Goal: Information Seeking & Learning: Find specific fact

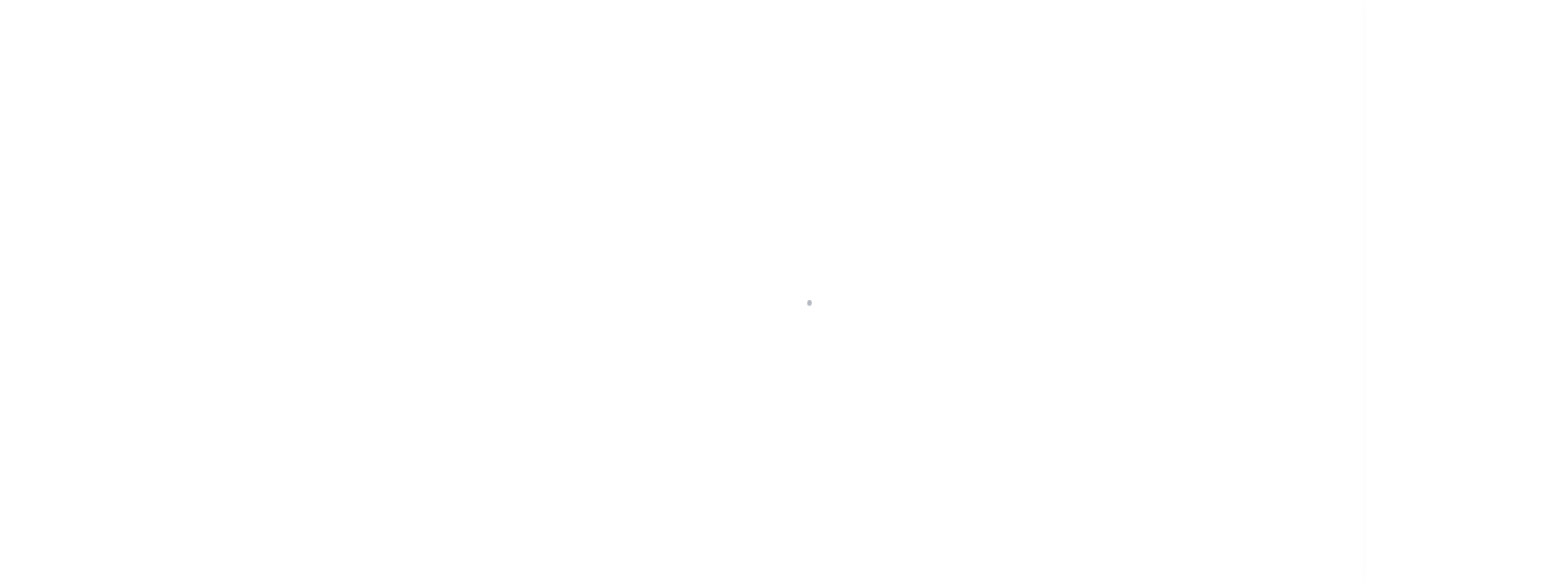
scroll to position [18, 0]
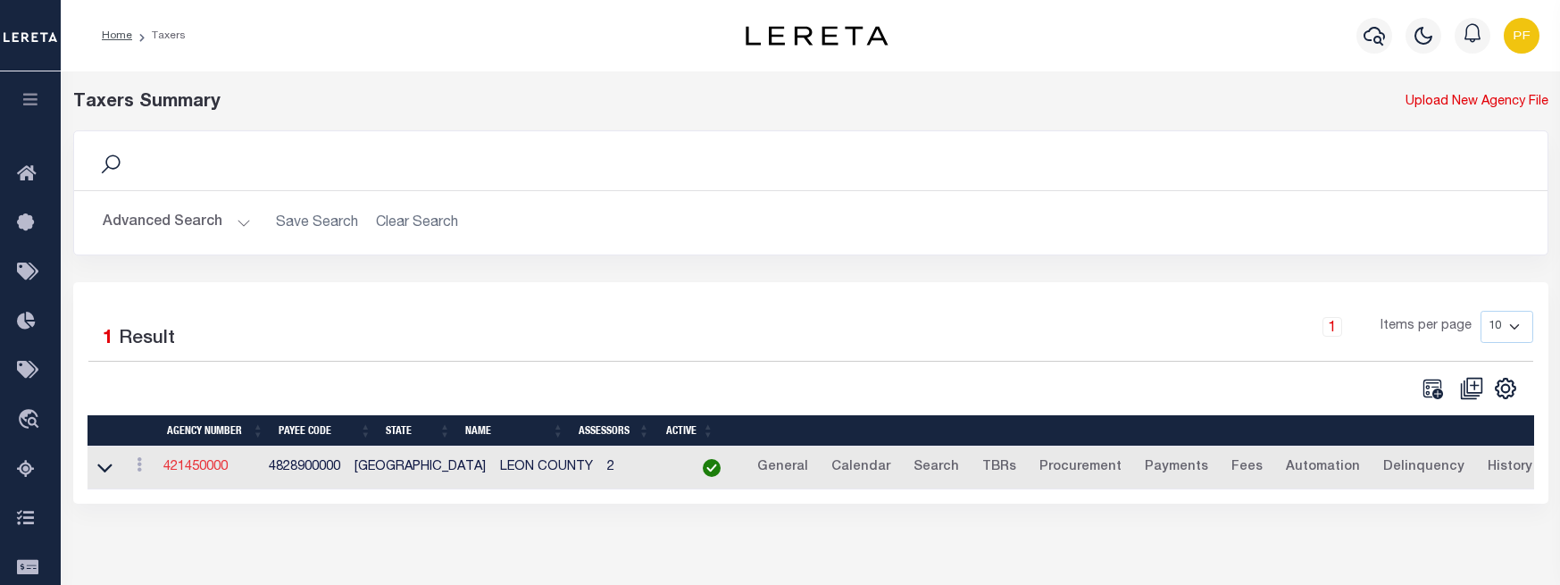
click at [213, 472] on link "421450000" at bounding box center [195, 467] width 64 height 12
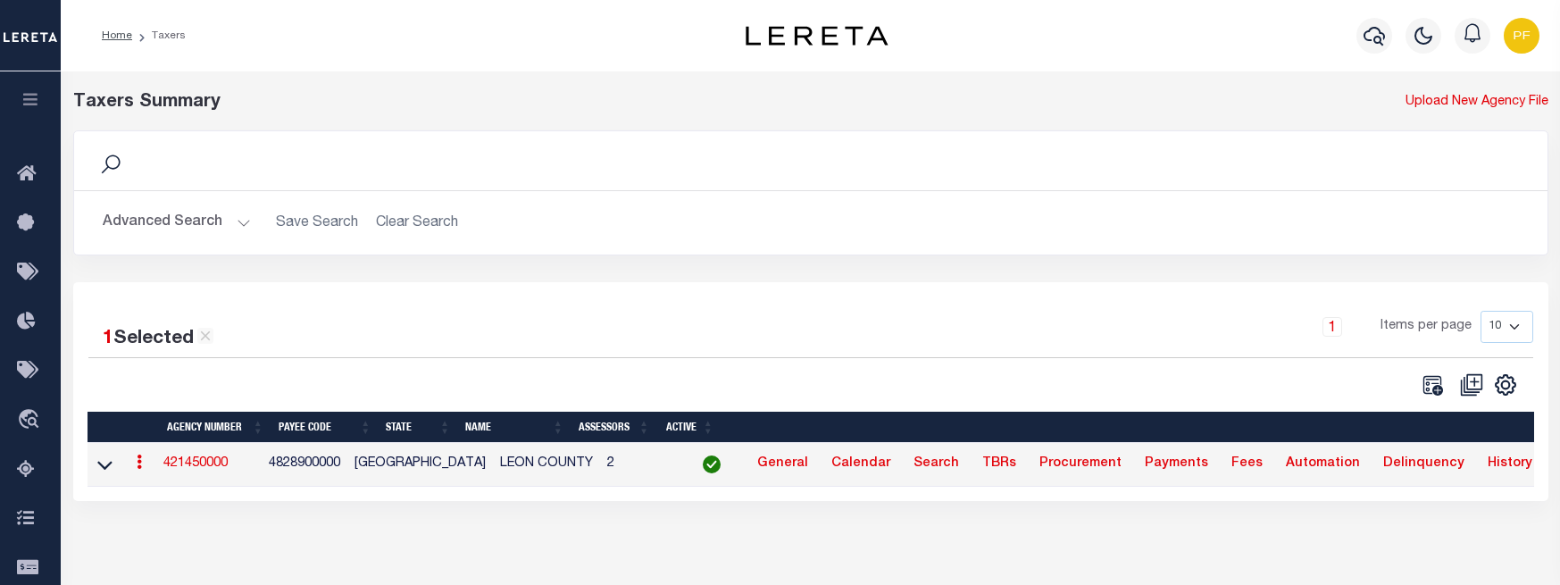
click at [163, 169] on div "Search" at bounding box center [810, 161] width 1444 height 30
click at [180, 167] on div "Search" at bounding box center [810, 161] width 1444 height 30
click at [234, 225] on button "Advanced Search" at bounding box center [177, 222] width 148 height 35
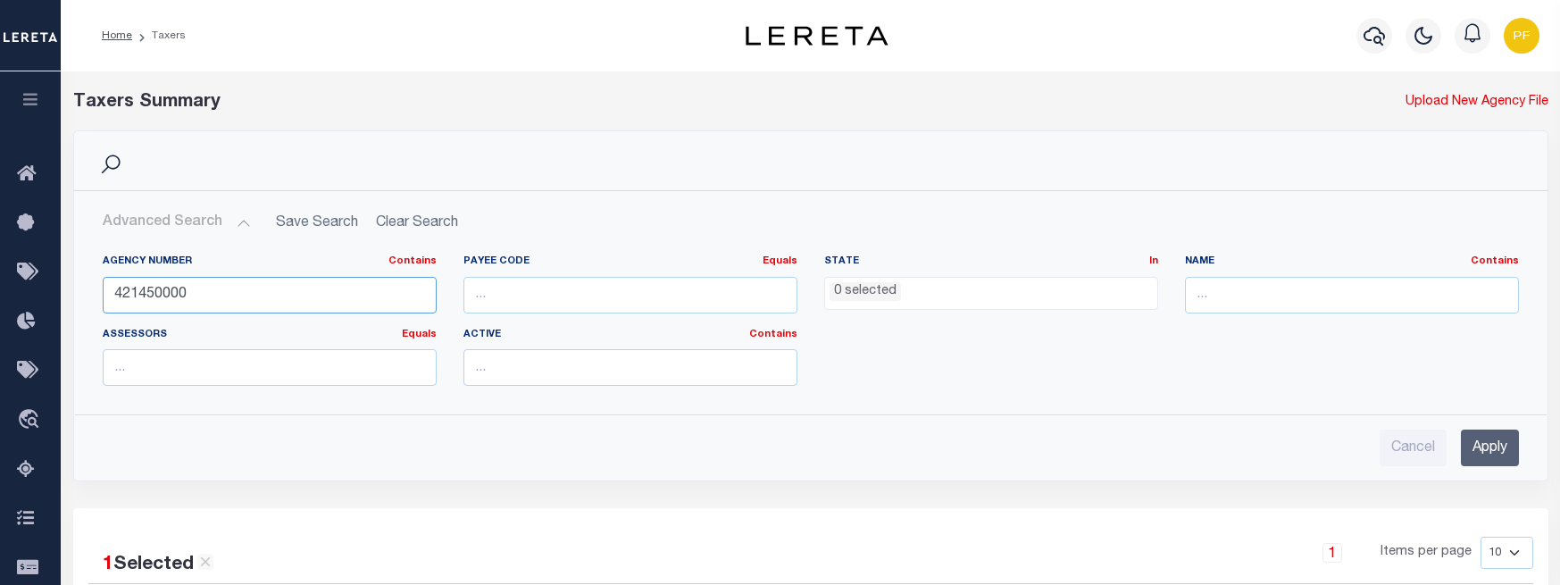
click at [130, 291] on input "421450000" at bounding box center [270, 295] width 334 height 37
type input "420150000"
click at [104, 162] on icon at bounding box center [110, 164] width 23 height 23
click at [1480, 451] on input "Apply" at bounding box center [1489, 447] width 58 height 37
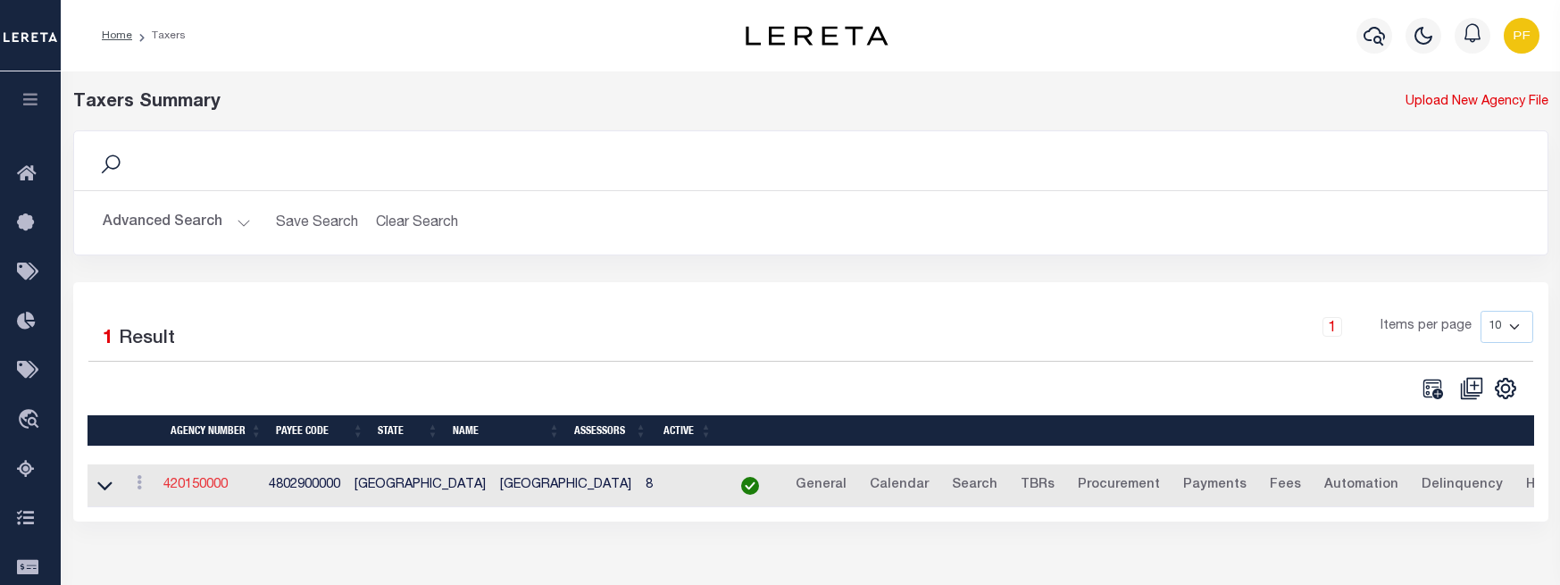
click at [192, 485] on link "420150000" at bounding box center [195, 484] width 64 height 12
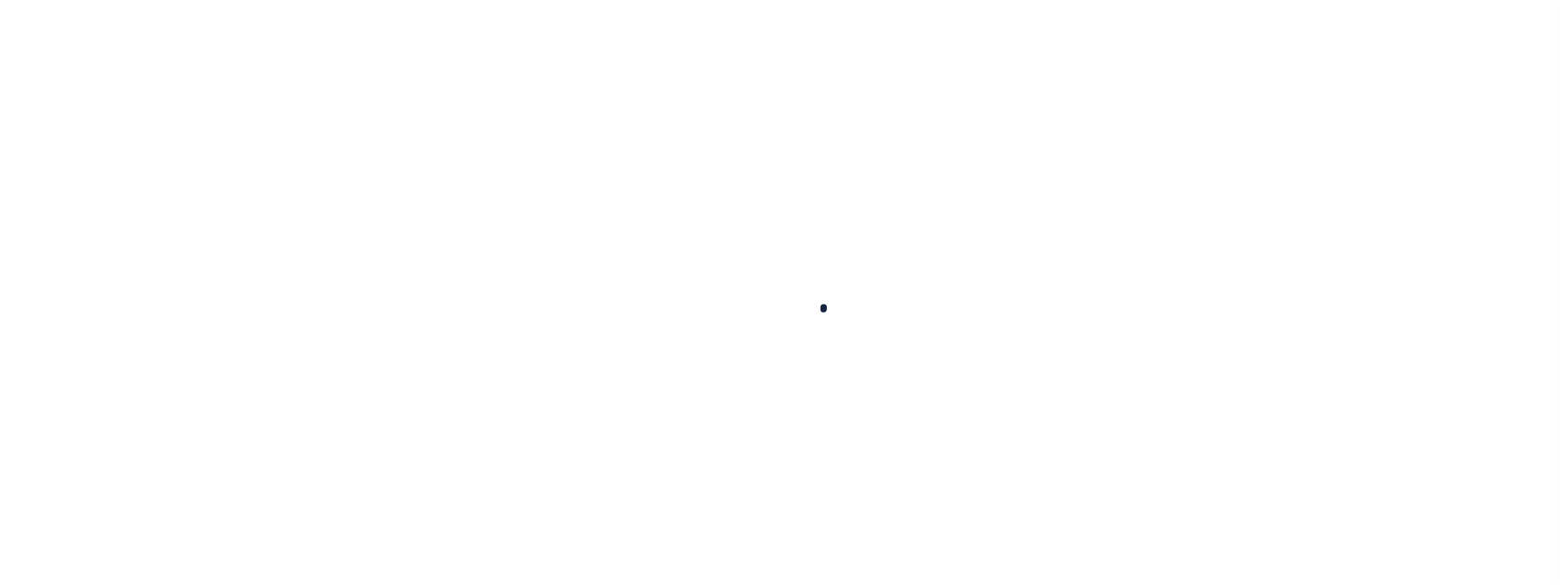
select select
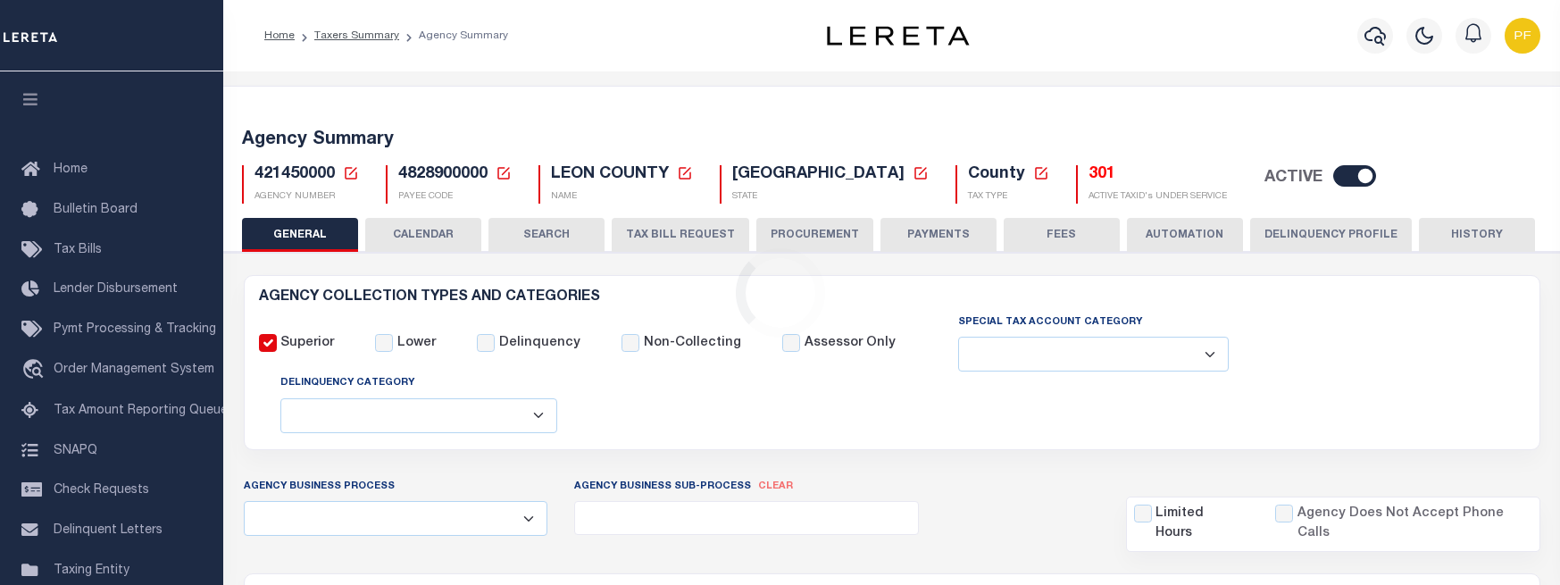
checkbox input "false"
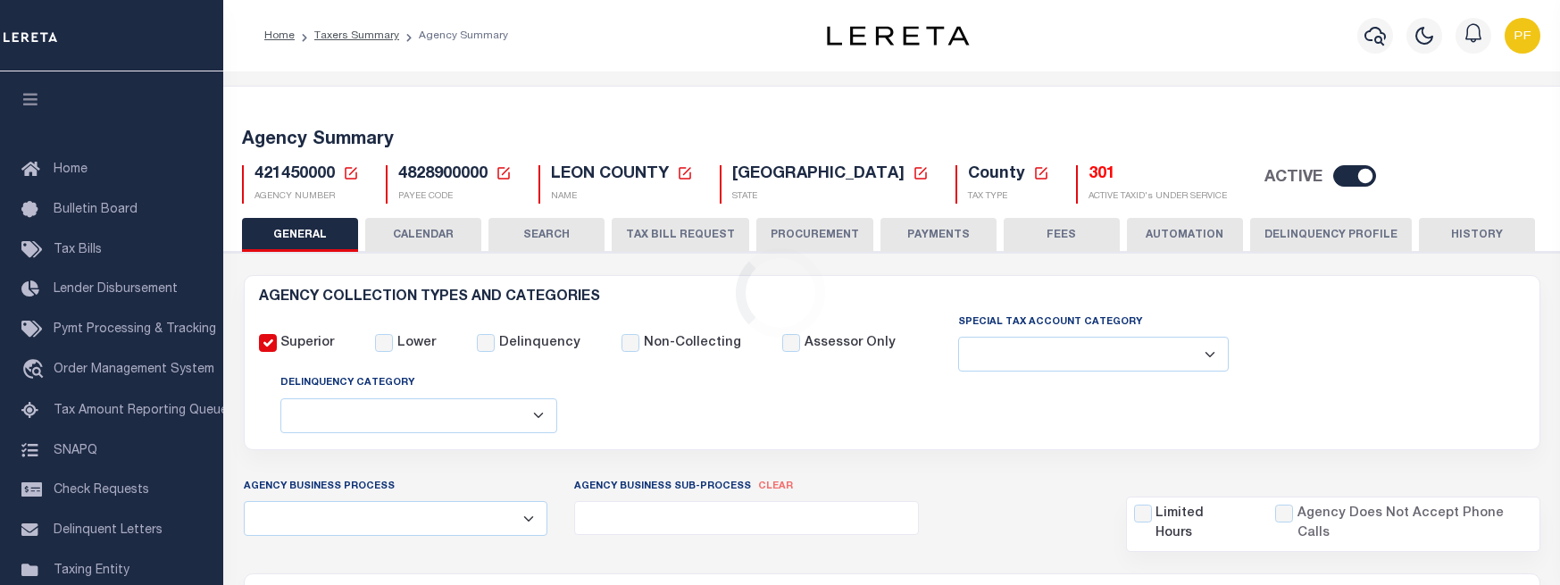
type input "4828900000"
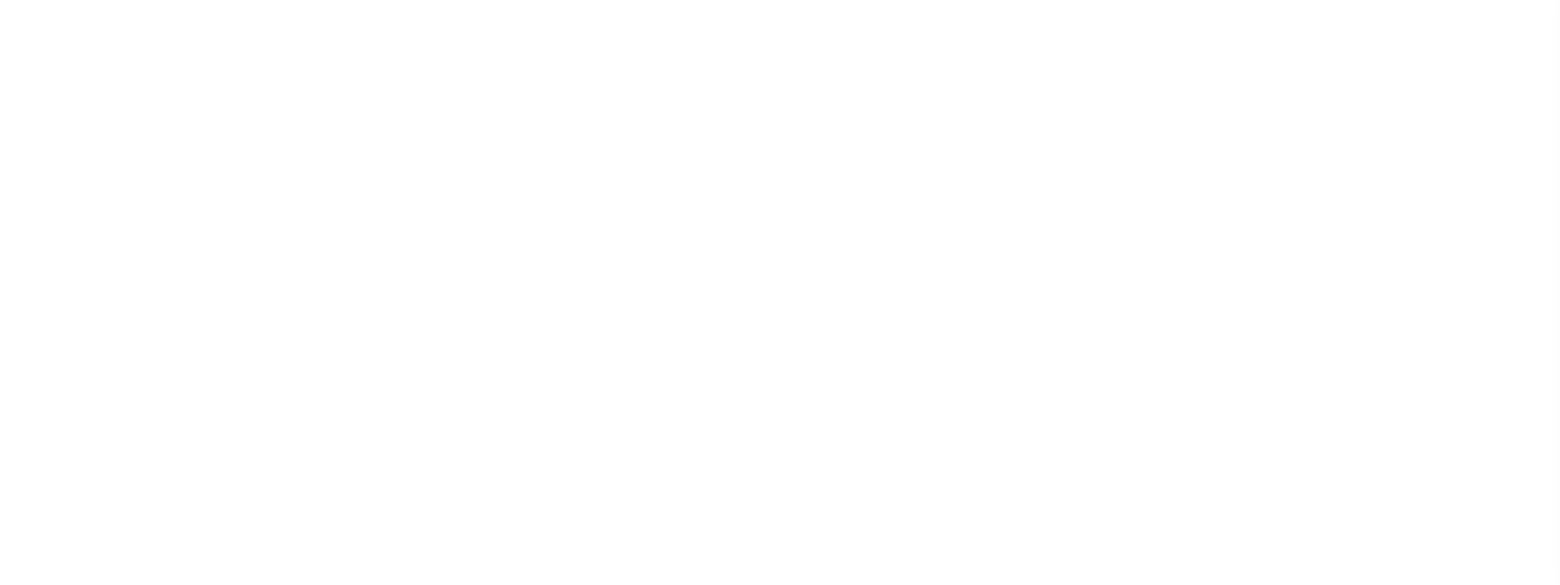
select select
checkbox input "false"
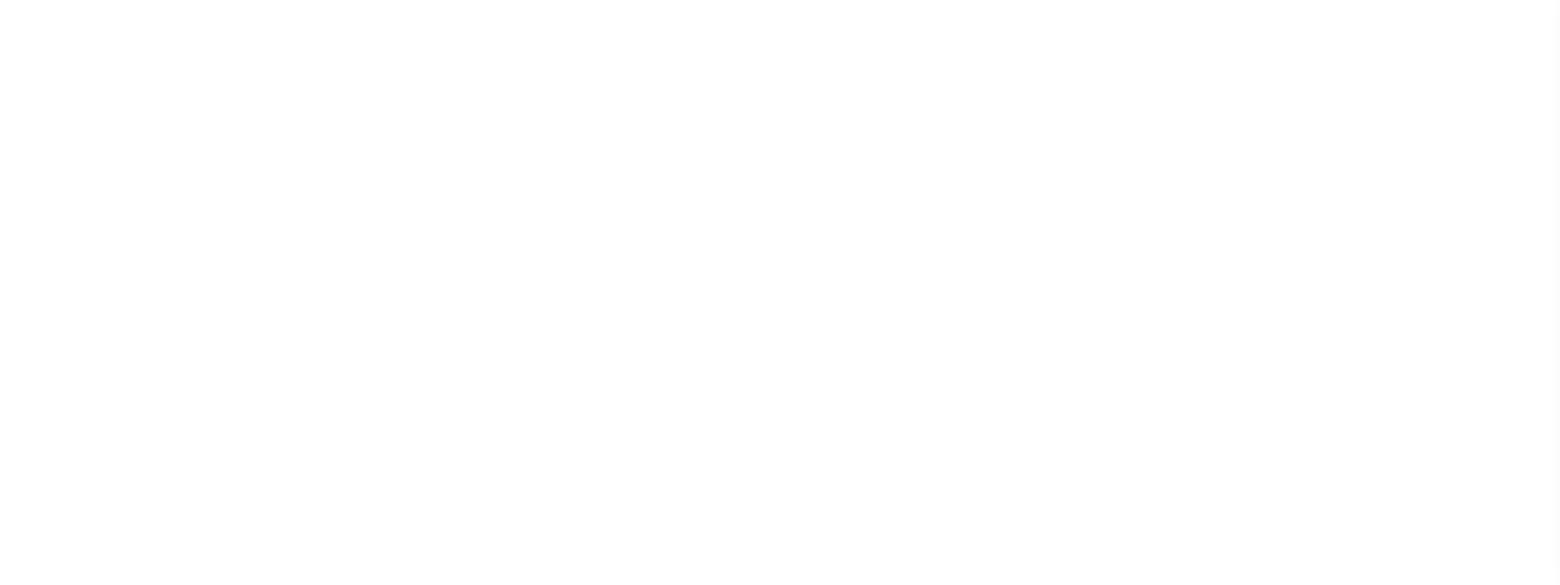
checkbox input "false"
type input "4802900000"
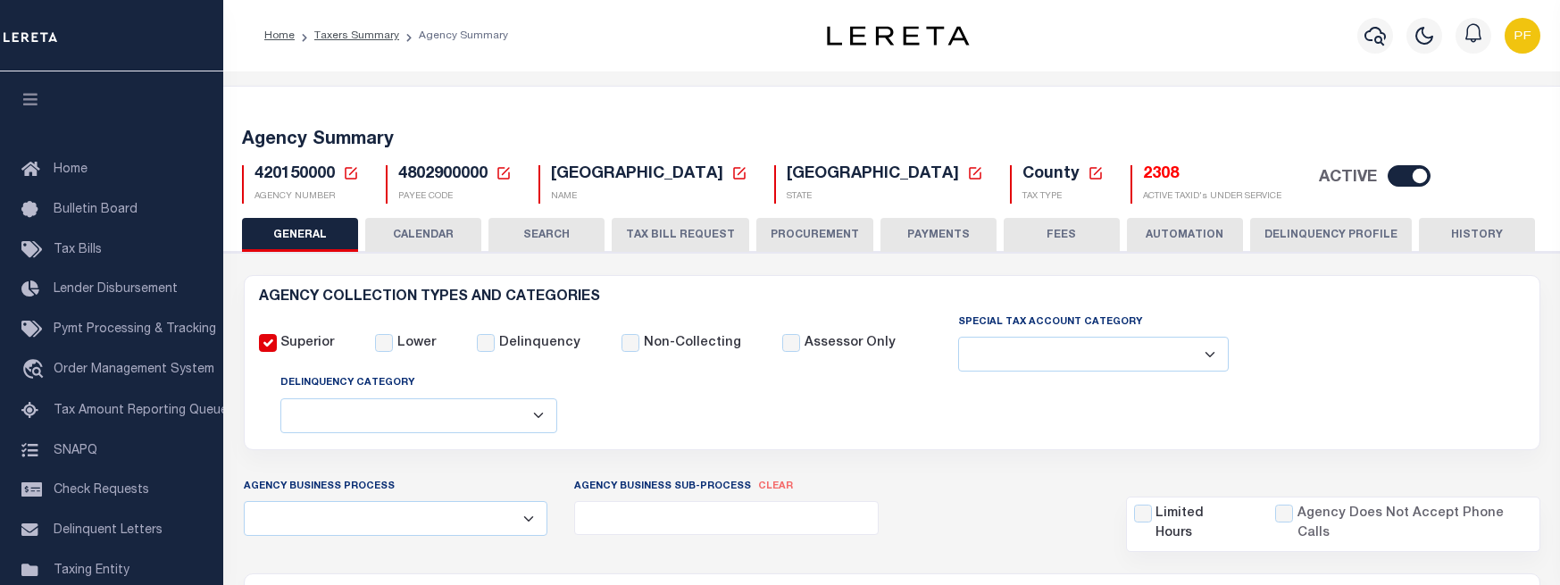
click at [995, 119] on link "See Active Tax ID's" at bounding box center [1015, 103] width 121 height 29
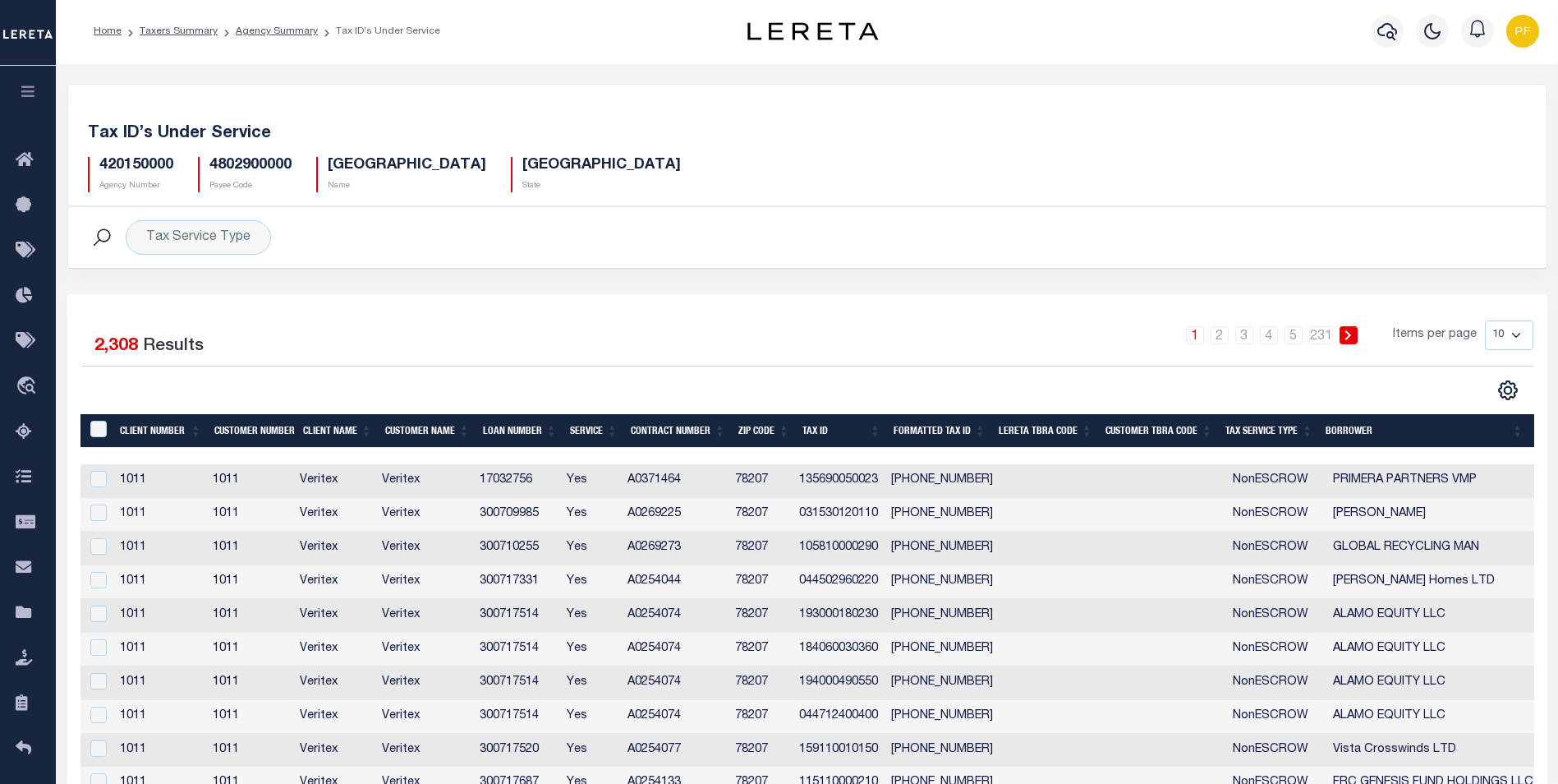
scroll to position [92, 0]
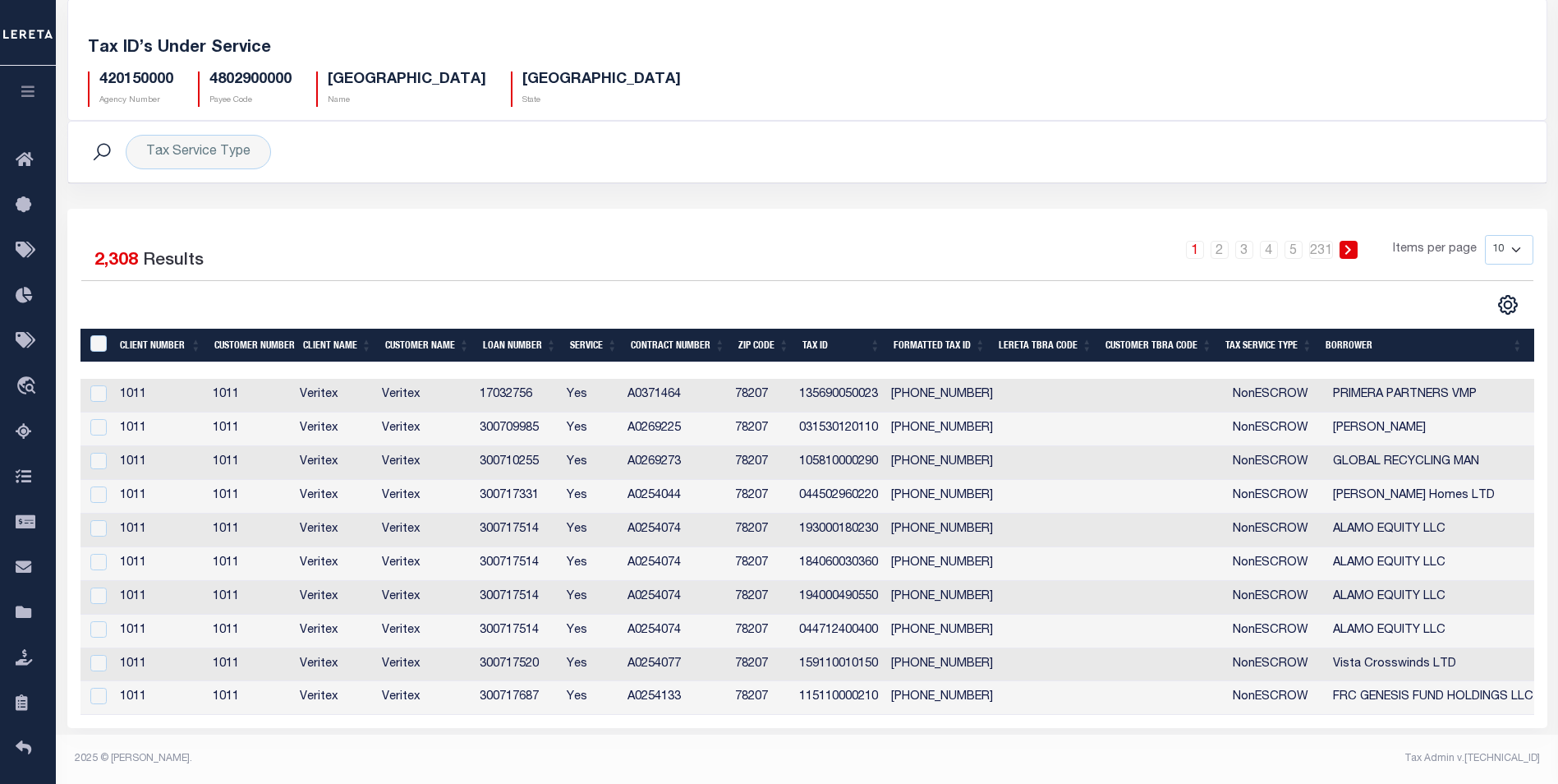
click at [1294, 342] on th "Tax Service Type" at bounding box center [1269, 345] width 100 height 34
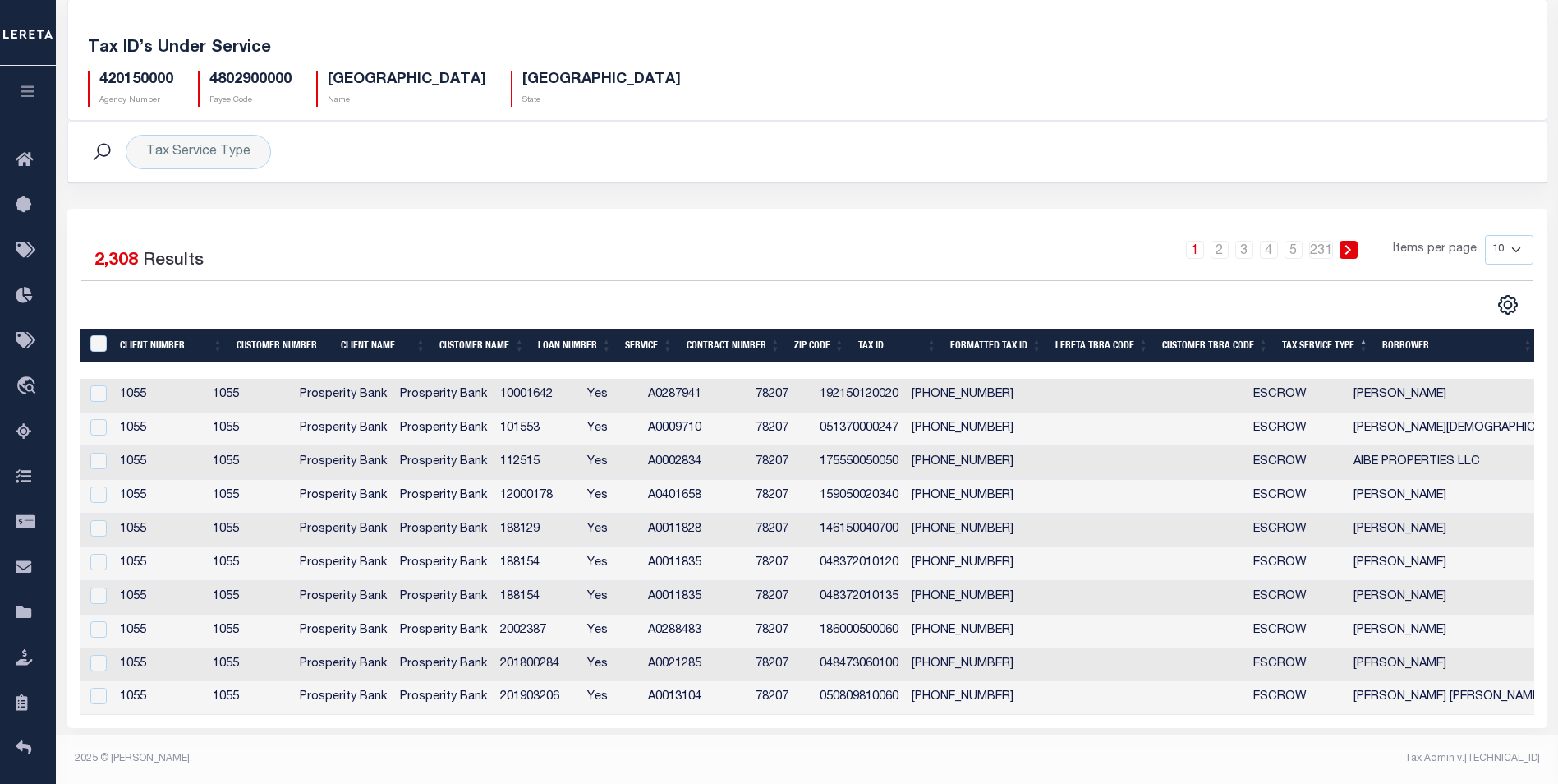
scroll to position [0, 0]
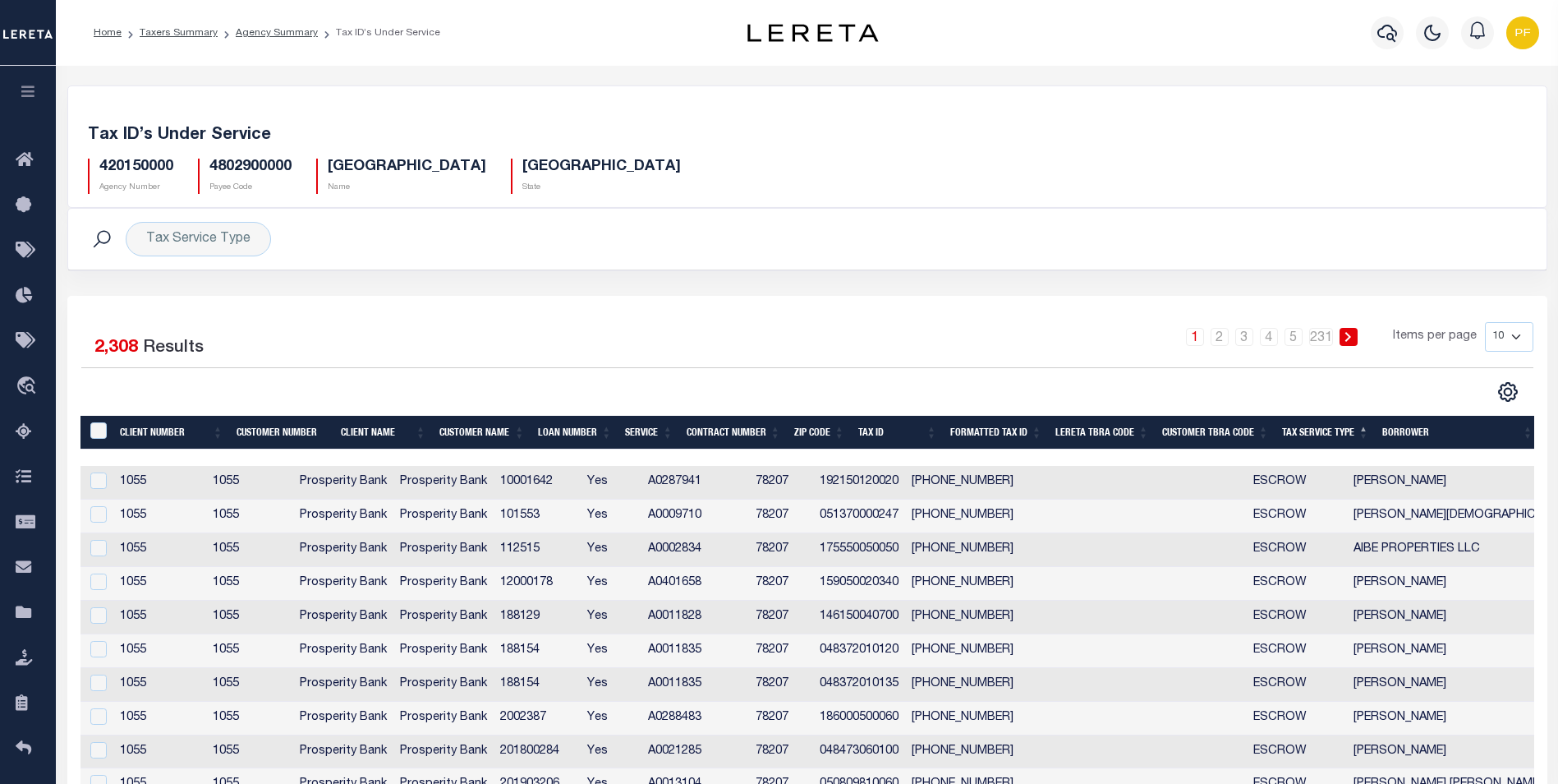
click at [854, 537] on td "186000500060" at bounding box center [860, 718] width 92 height 34
checkbox input "true"
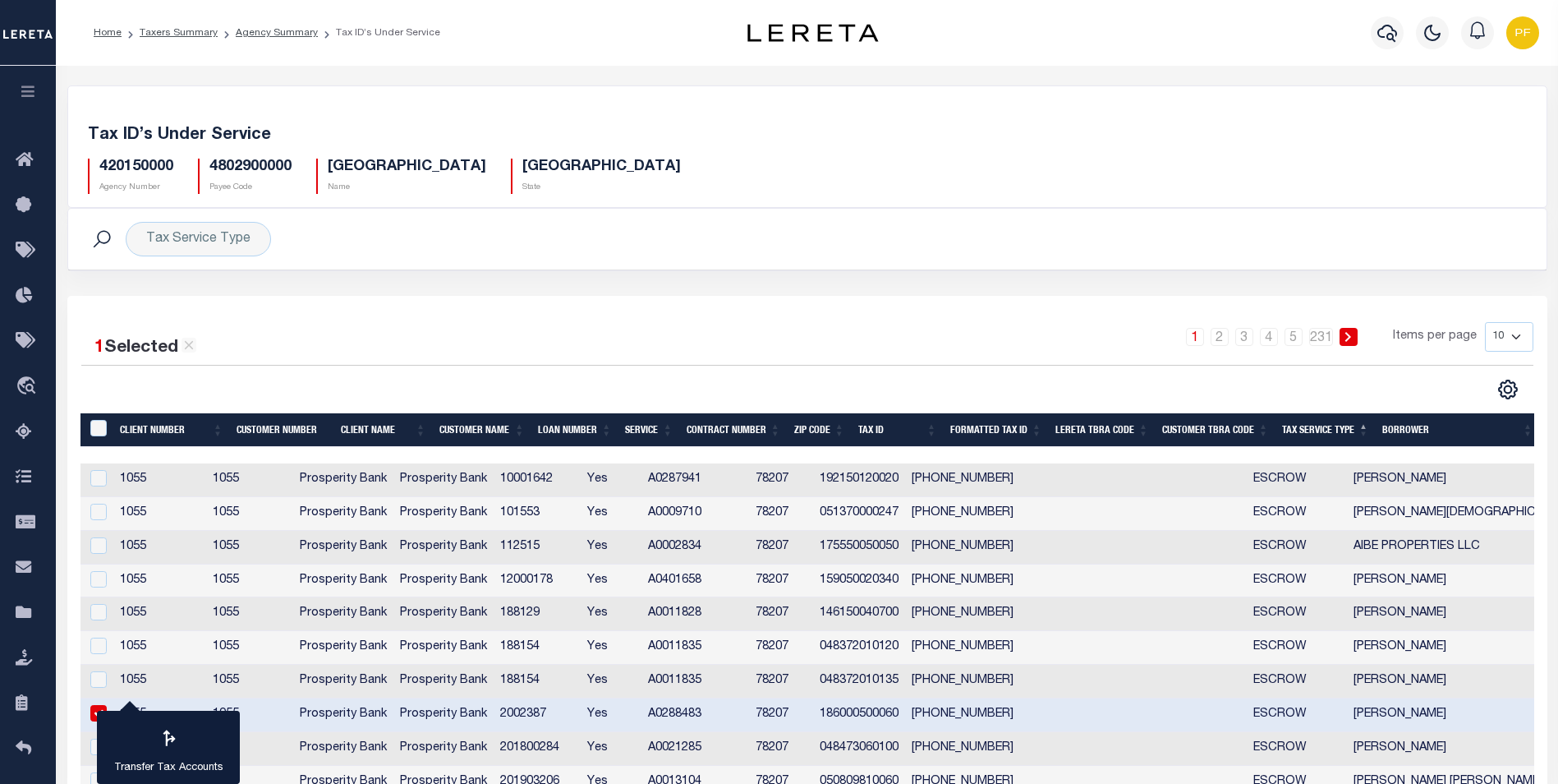
click at [759, 428] on th "Contract Number" at bounding box center [733, 430] width 108 height 34
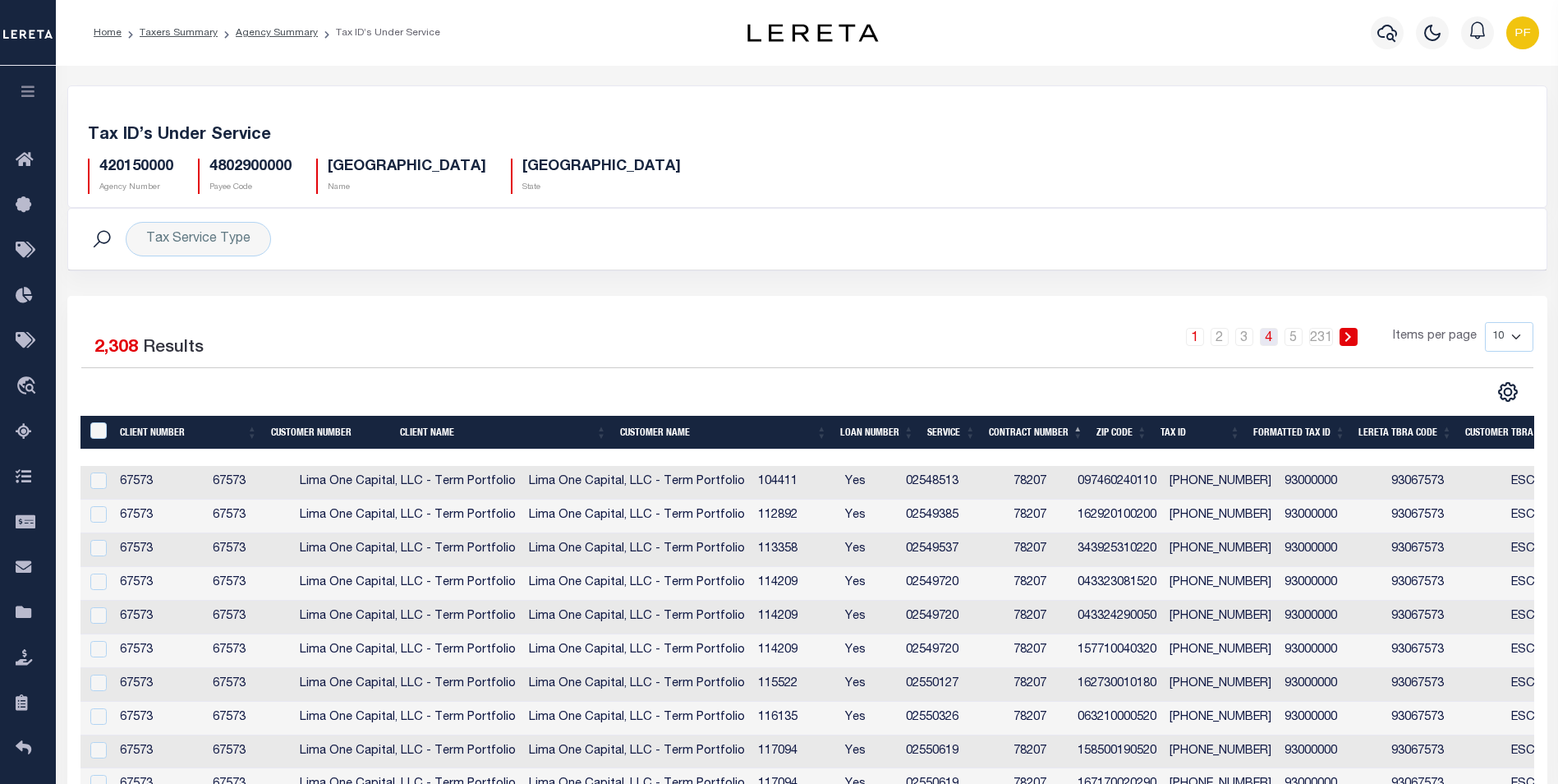
click at [1268, 339] on link "4" at bounding box center [1269, 337] width 18 height 18
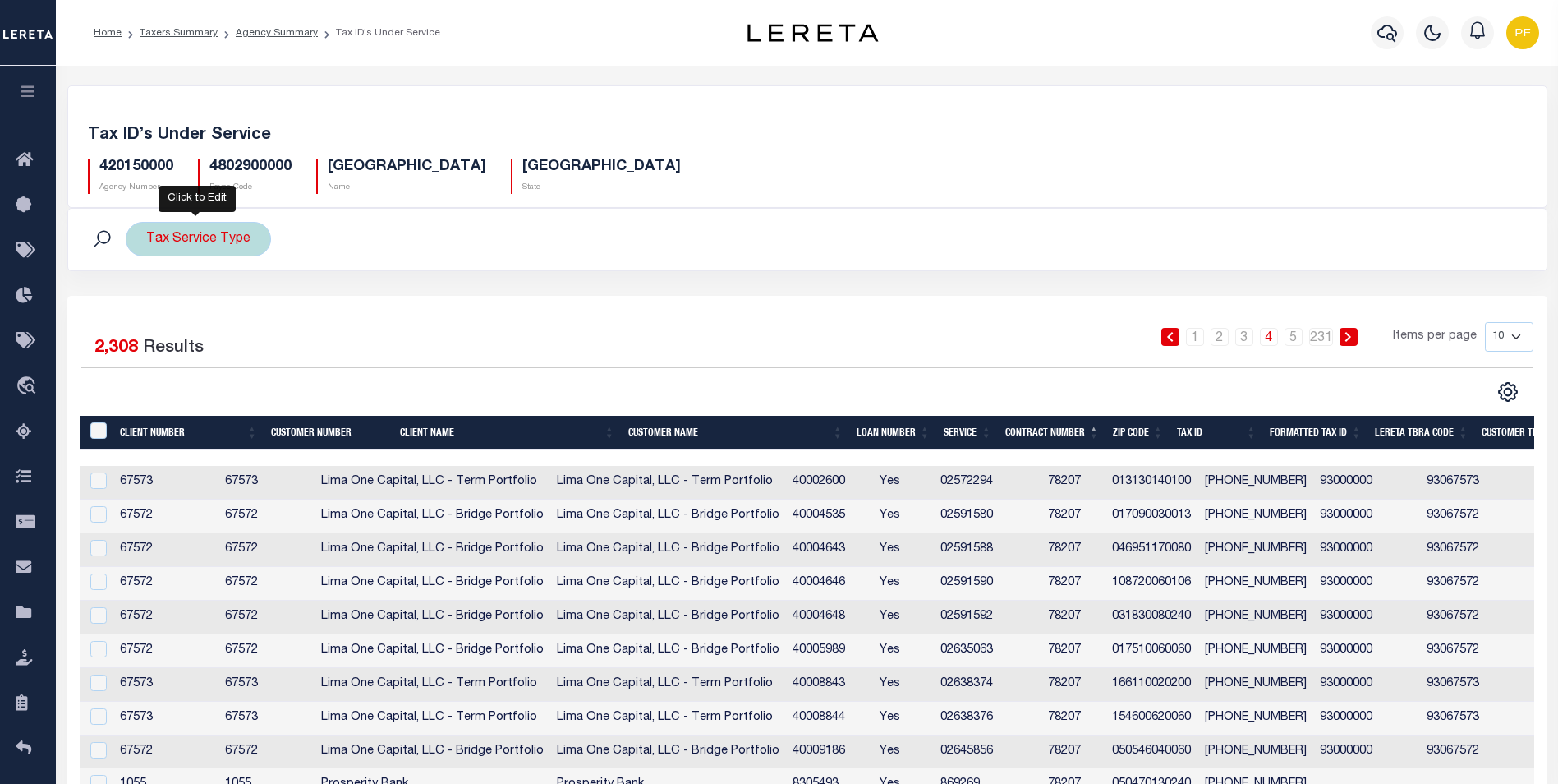
click at [172, 237] on div "Tax Service Type" at bounding box center [199, 238] width 145 height 34
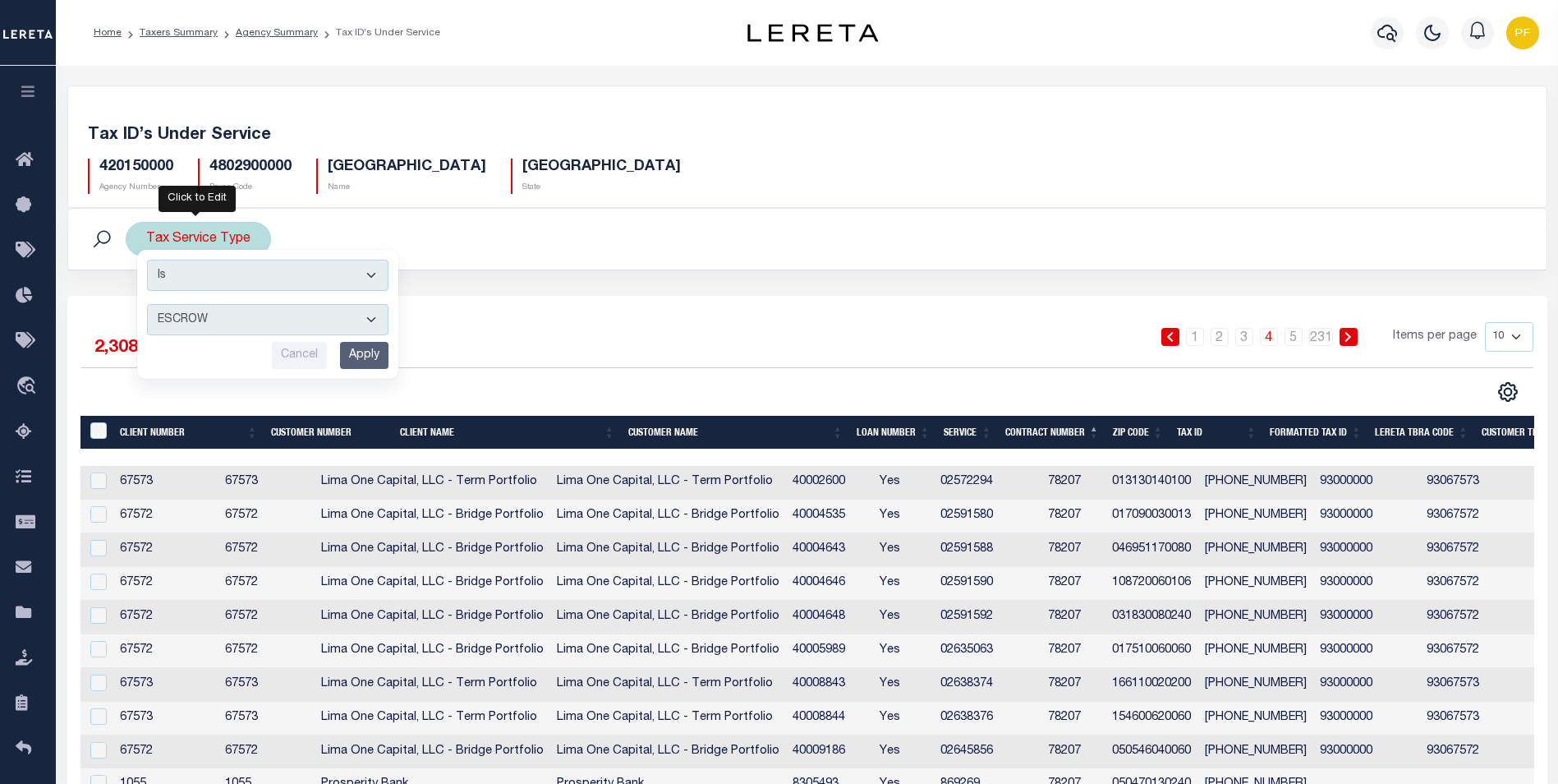
click at [363, 354] on input "Apply" at bounding box center [364, 354] width 49 height 27
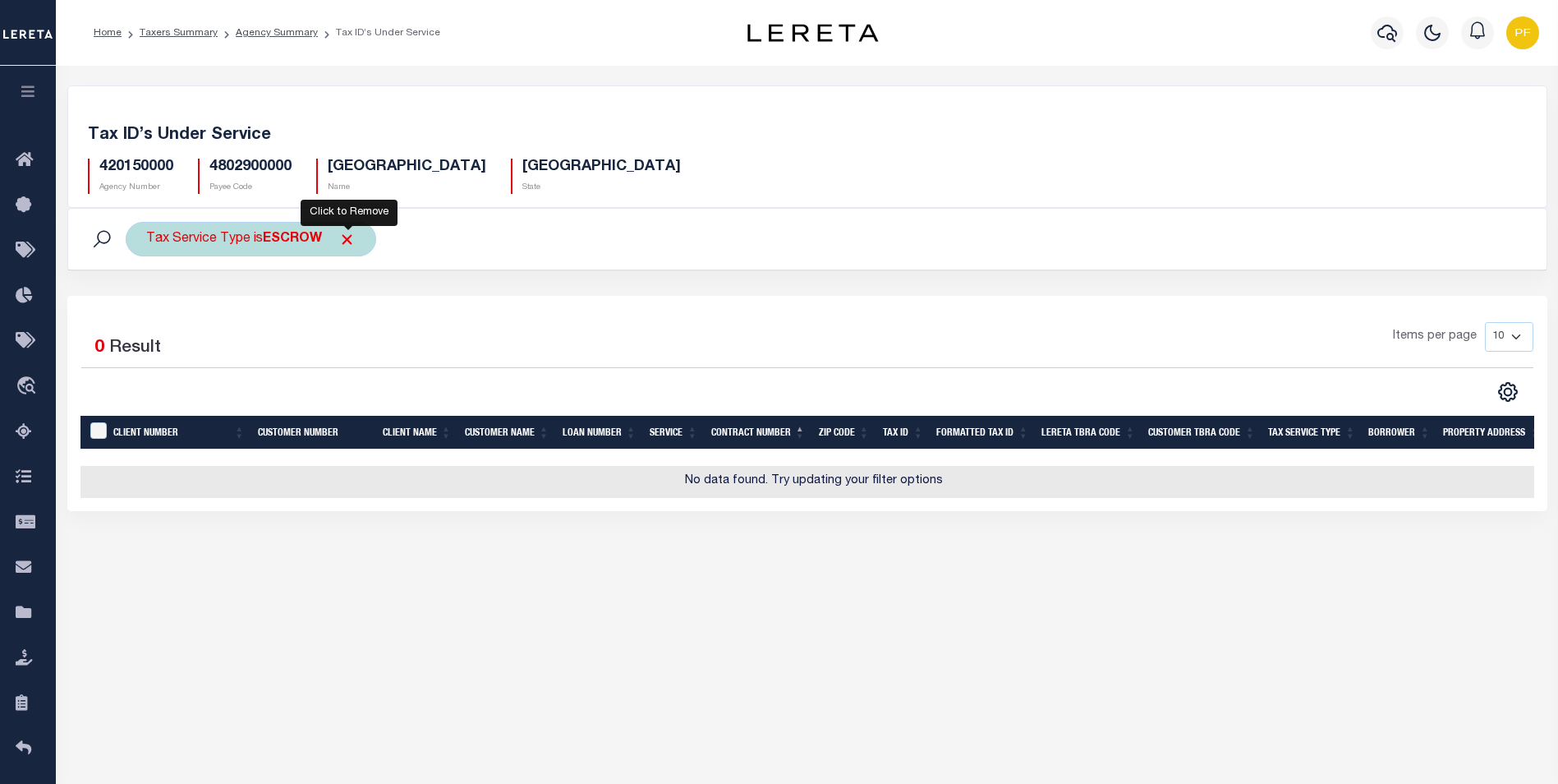
click at [348, 238] on span "Click to Remove" at bounding box center [347, 239] width 17 height 17
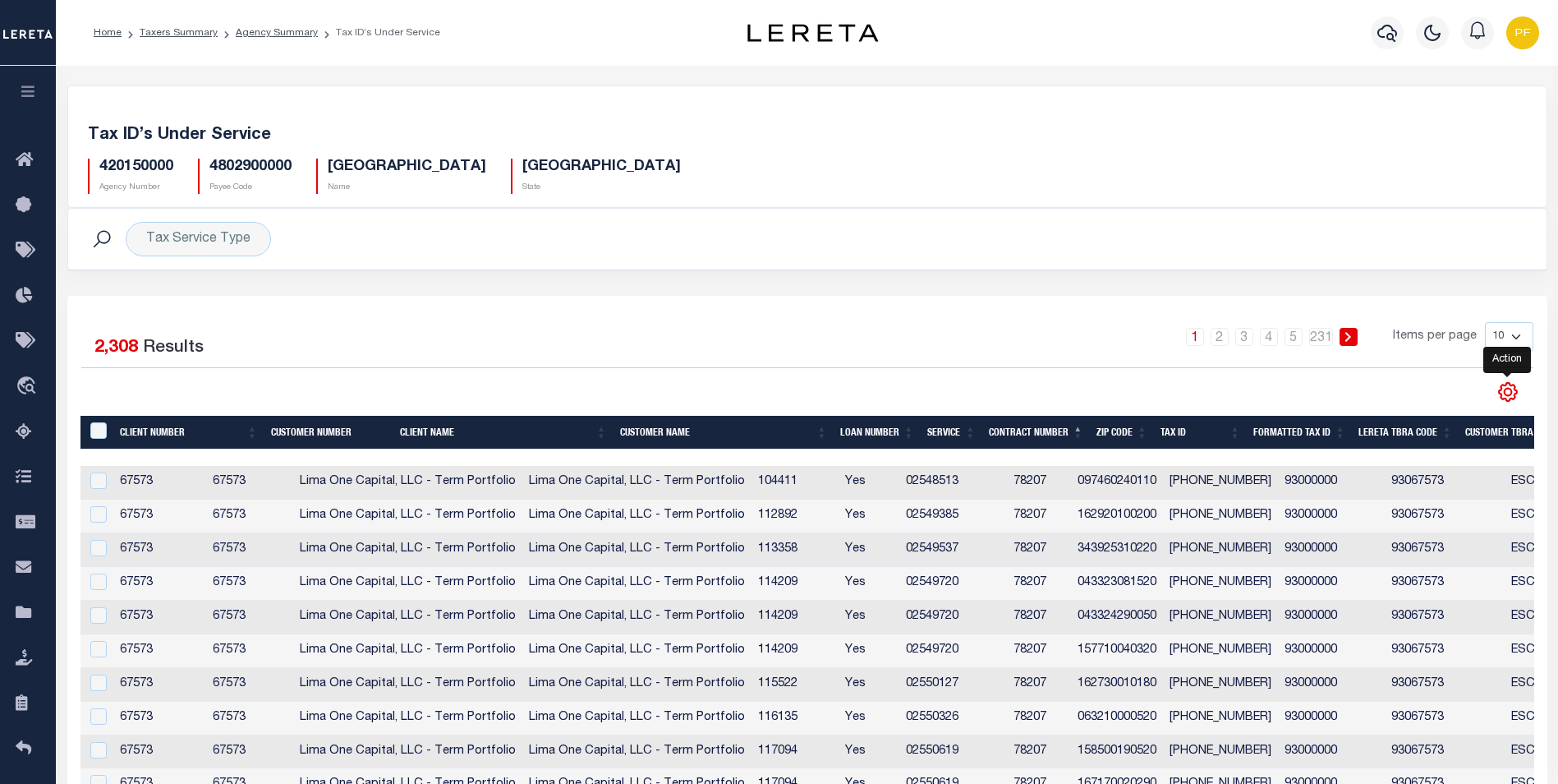
click at [1435, 391] on icon "" at bounding box center [1508, 393] width 18 height 18
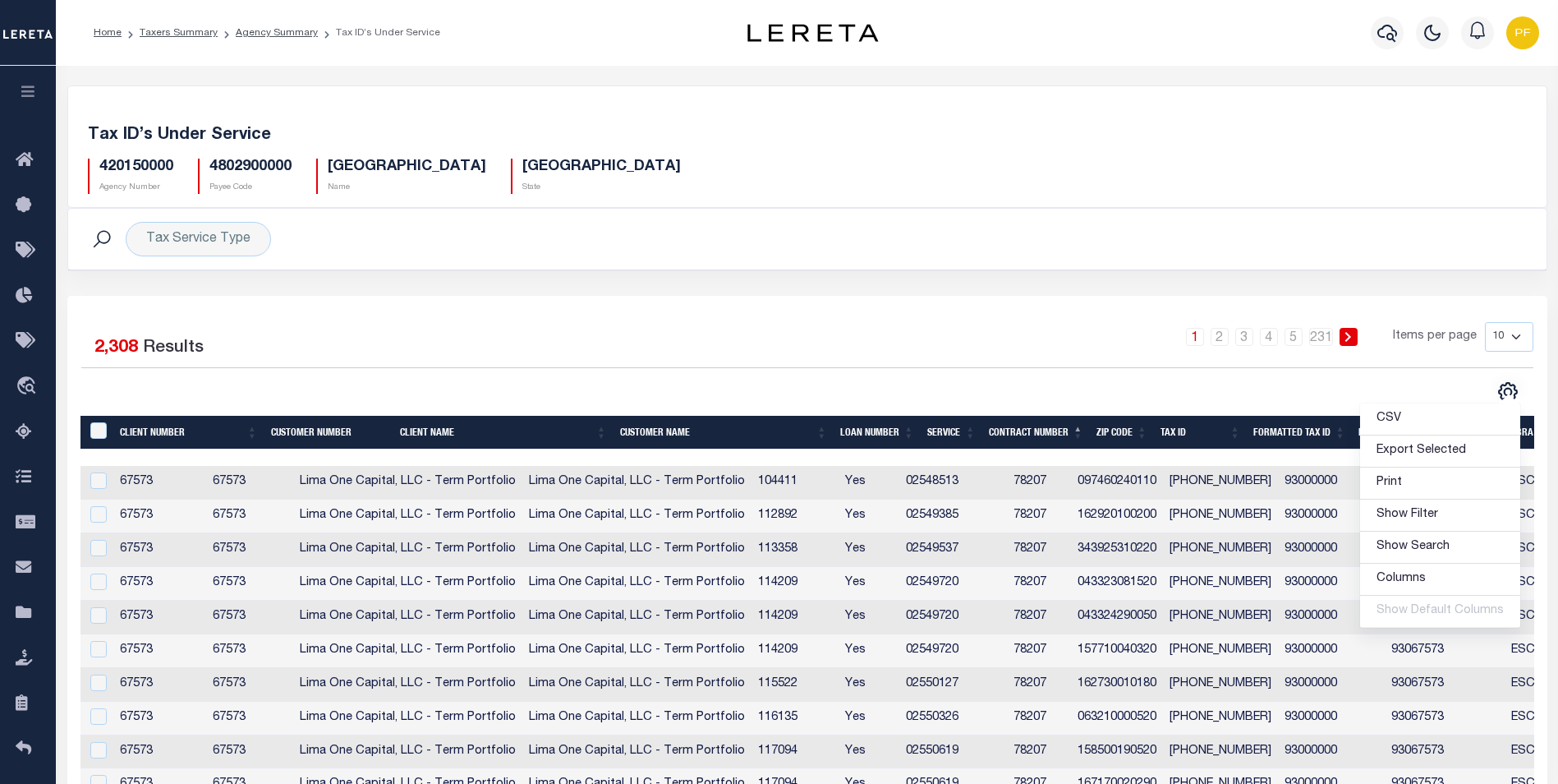
click at [924, 161] on div "420150000 Agency Number 4802900000 Payee Code [GEOGRAPHIC_DATA] Name TX State" at bounding box center [807, 169] width 1464 height 49
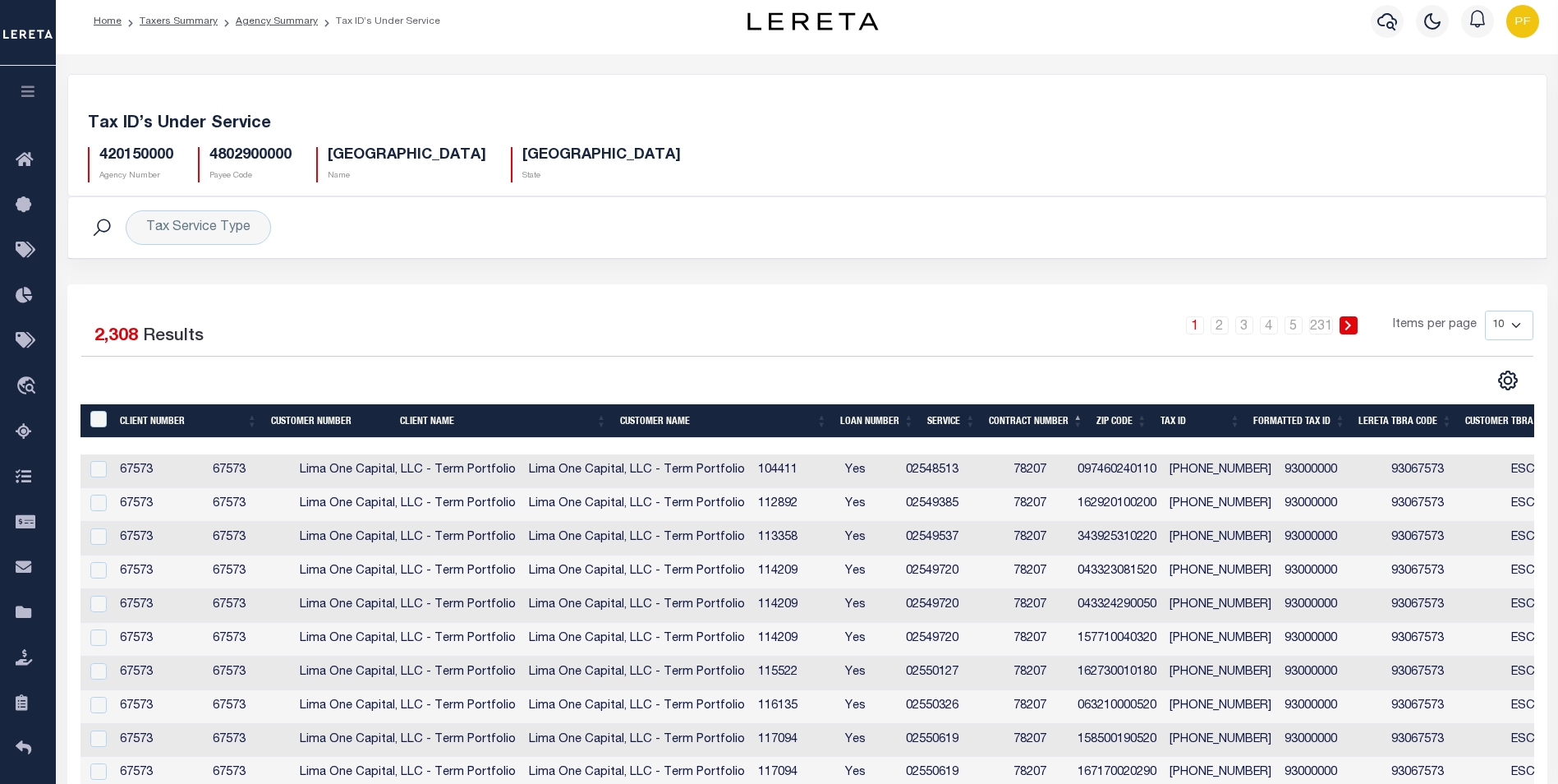
scroll to position [92, 0]
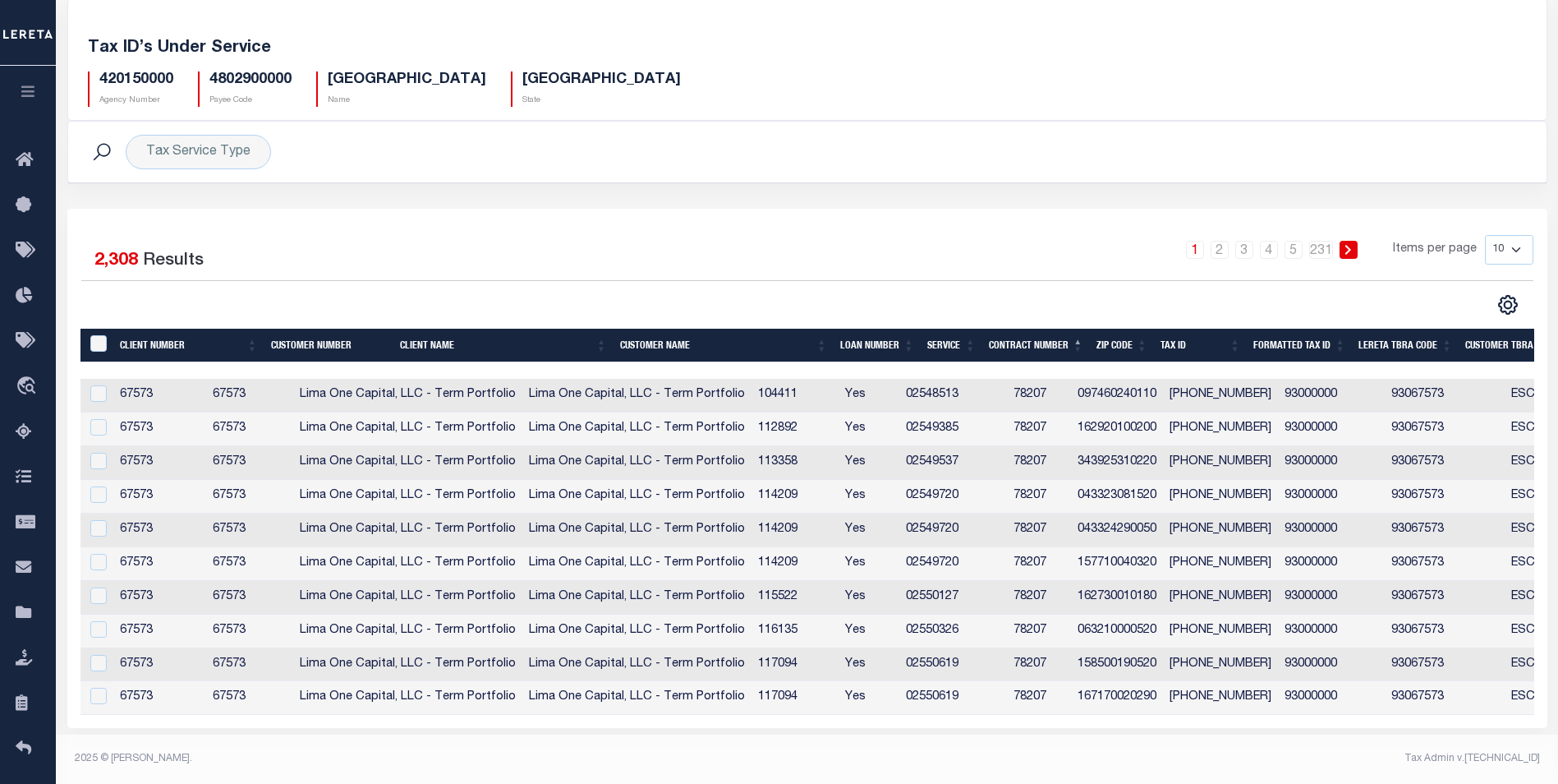
click at [1040, 345] on th "Contract Number" at bounding box center [1036, 345] width 108 height 34
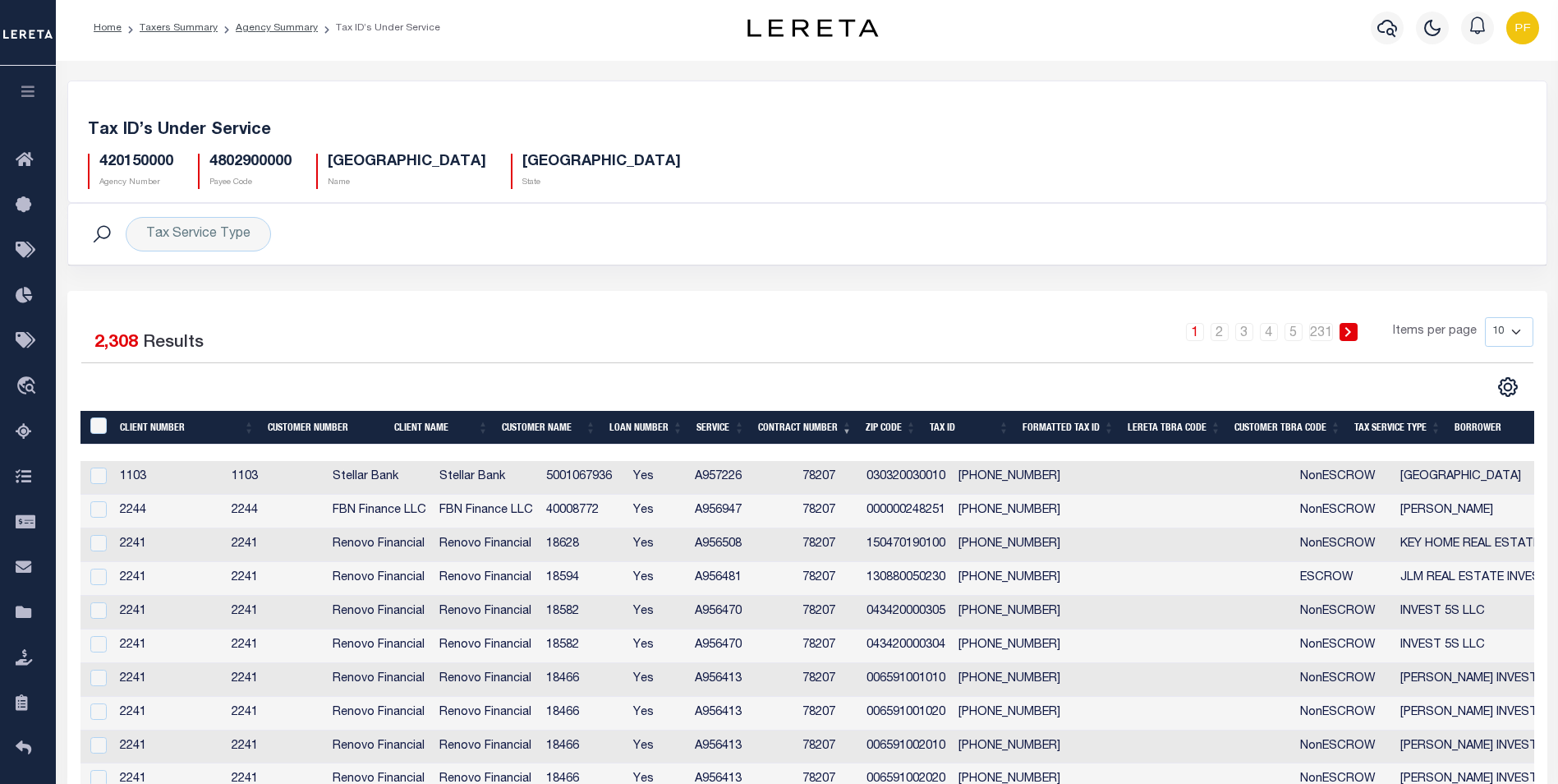
scroll to position [0, 0]
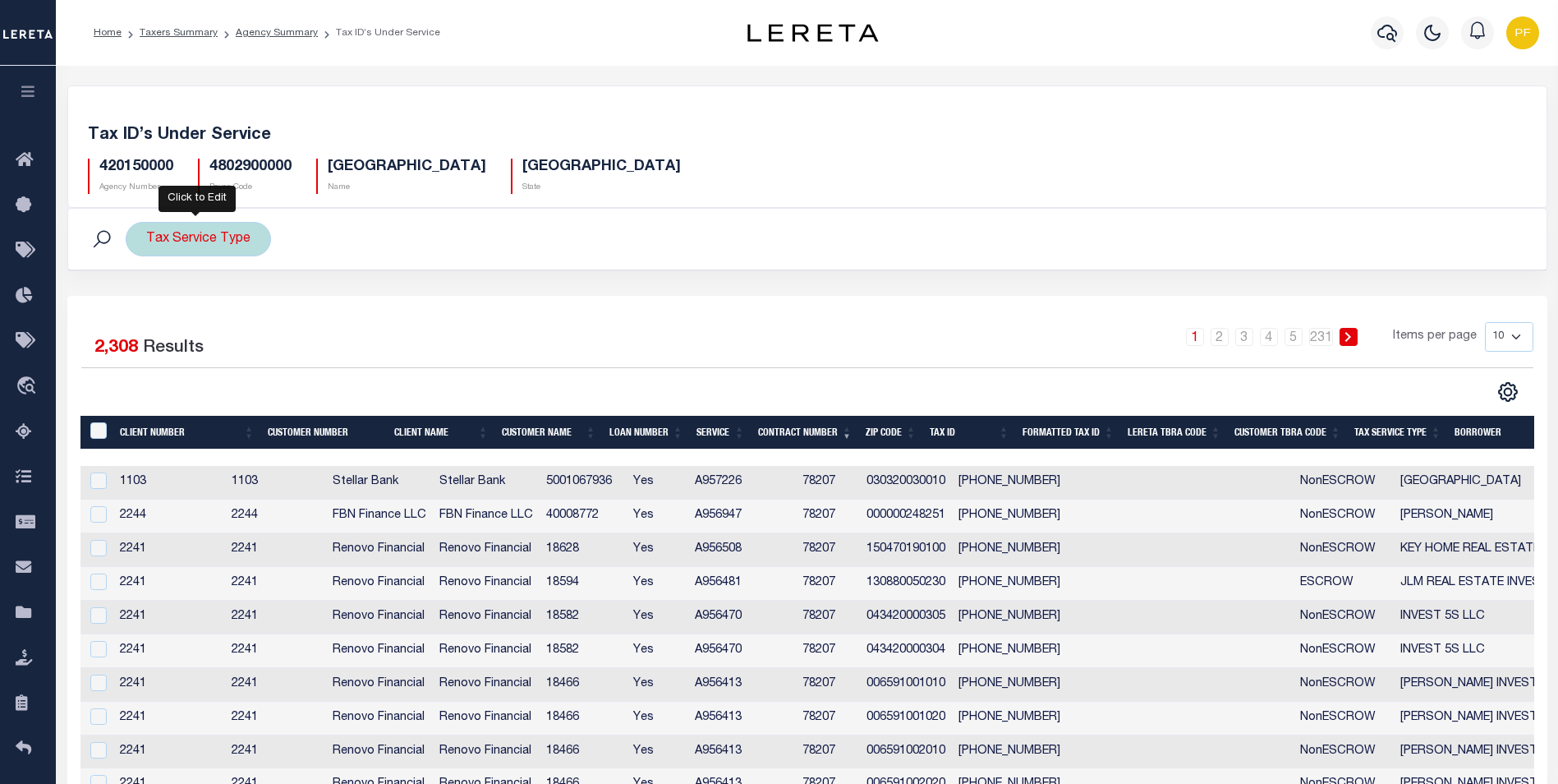
click at [182, 239] on div "Tax Service Type" at bounding box center [199, 238] width 145 height 34
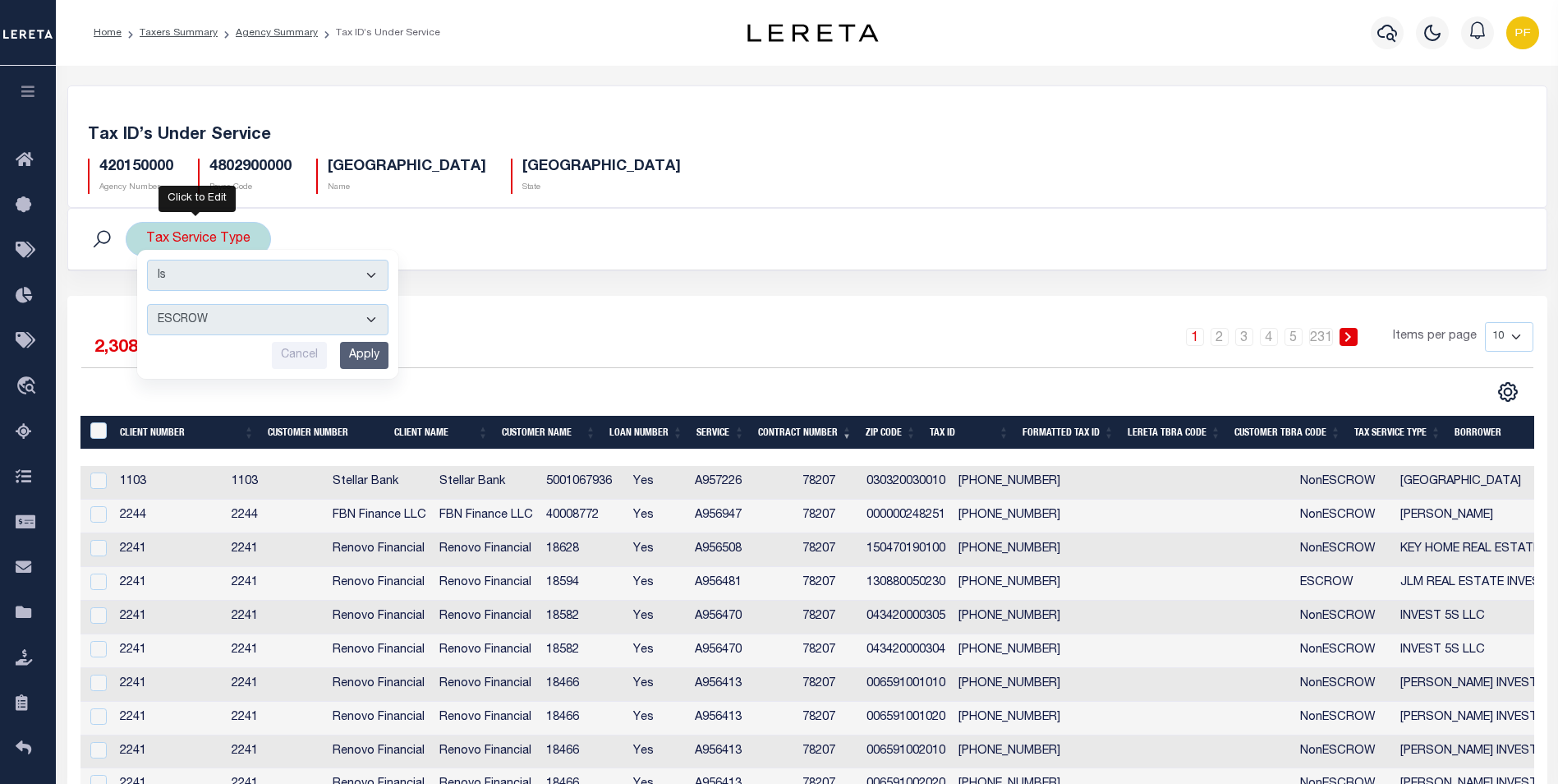
click at [364, 277] on select "Is Contains" at bounding box center [268, 275] width 241 height 31
click at [147, 259] on select "Is Contains" at bounding box center [268, 275] width 241 height 31
click at [374, 317] on select "ESCROW NonESCROW" at bounding box center [268, 319] width 241 height 31
click at [373, 317] on select "ESCROW NonESCROW" at bounding box center [268, 319] width 241 height 31
click at [312, 323] on select "ESCROW NonESCROW" at bounding box center [268, 319] width 241 height 31
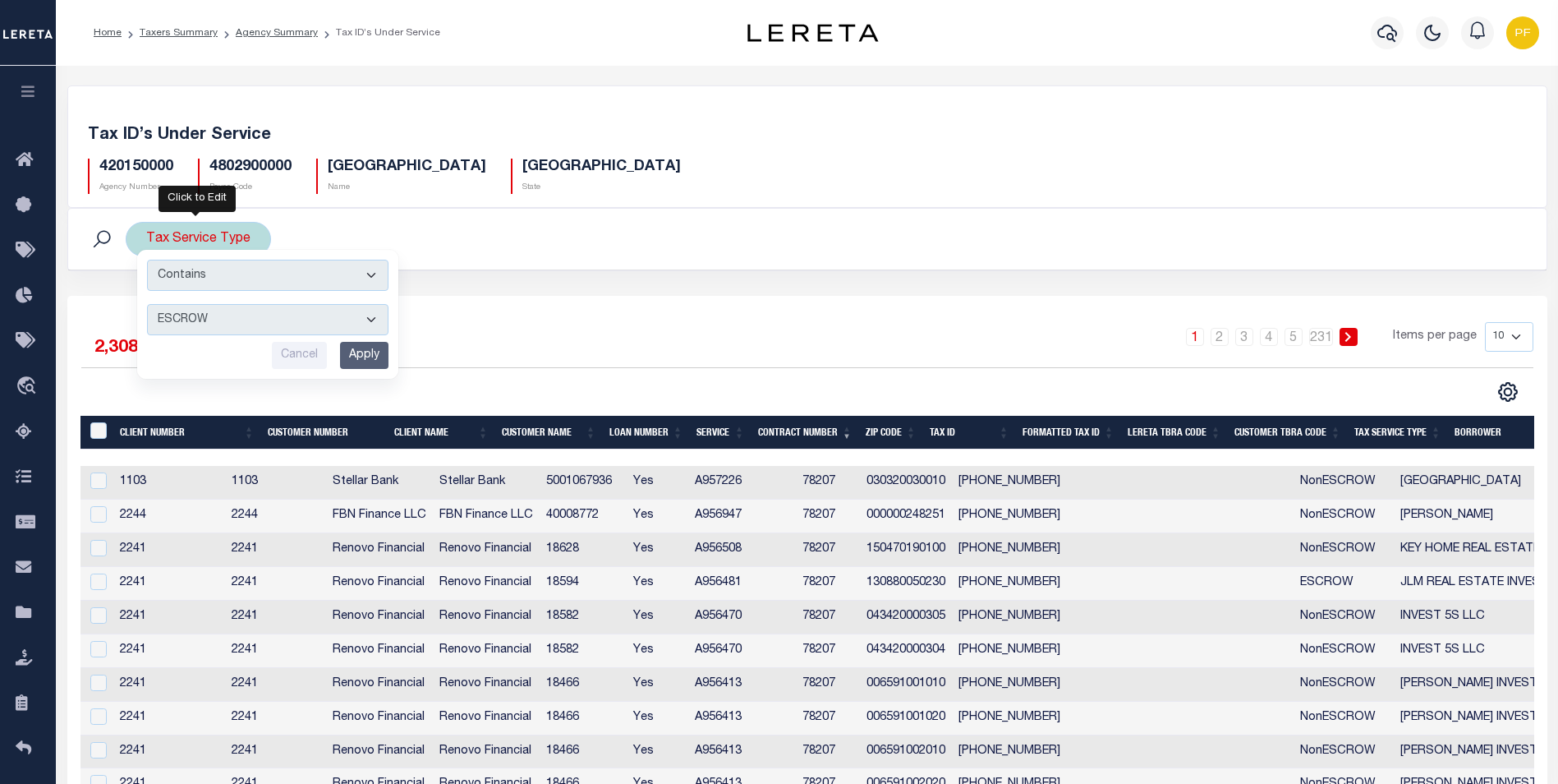
click at [370, 278] on select "Is Contains" at bounding box center [268, 275] width 241 height 31
select select "i"
click at [147, 259] on select "Is Contains" at bounding box center [268, 275] width 241 height 31
click at [303, 351] on input "Cancel" at bounding box center [299, 354] width 55 height 27
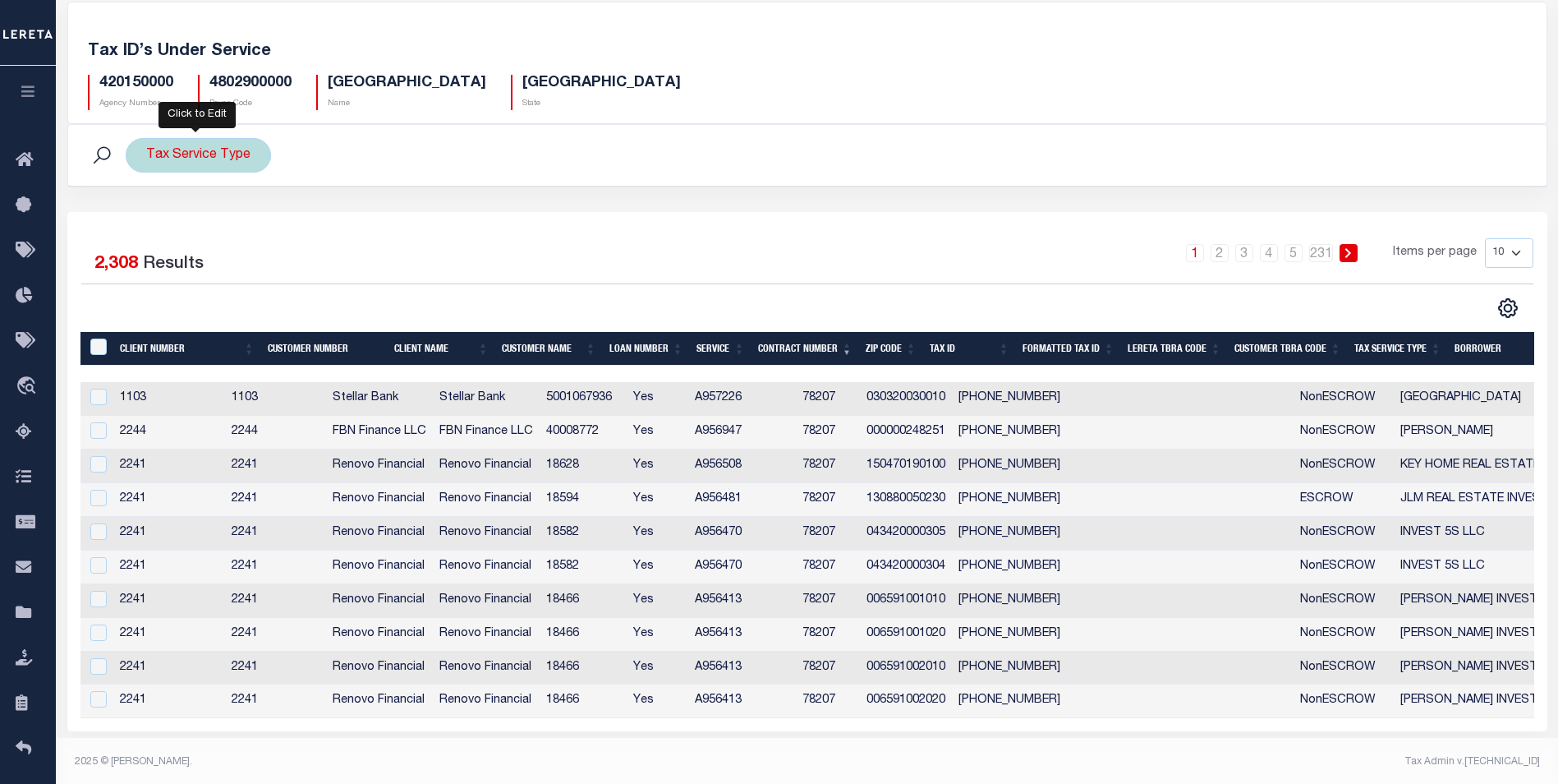
scroll to position [92, 0]
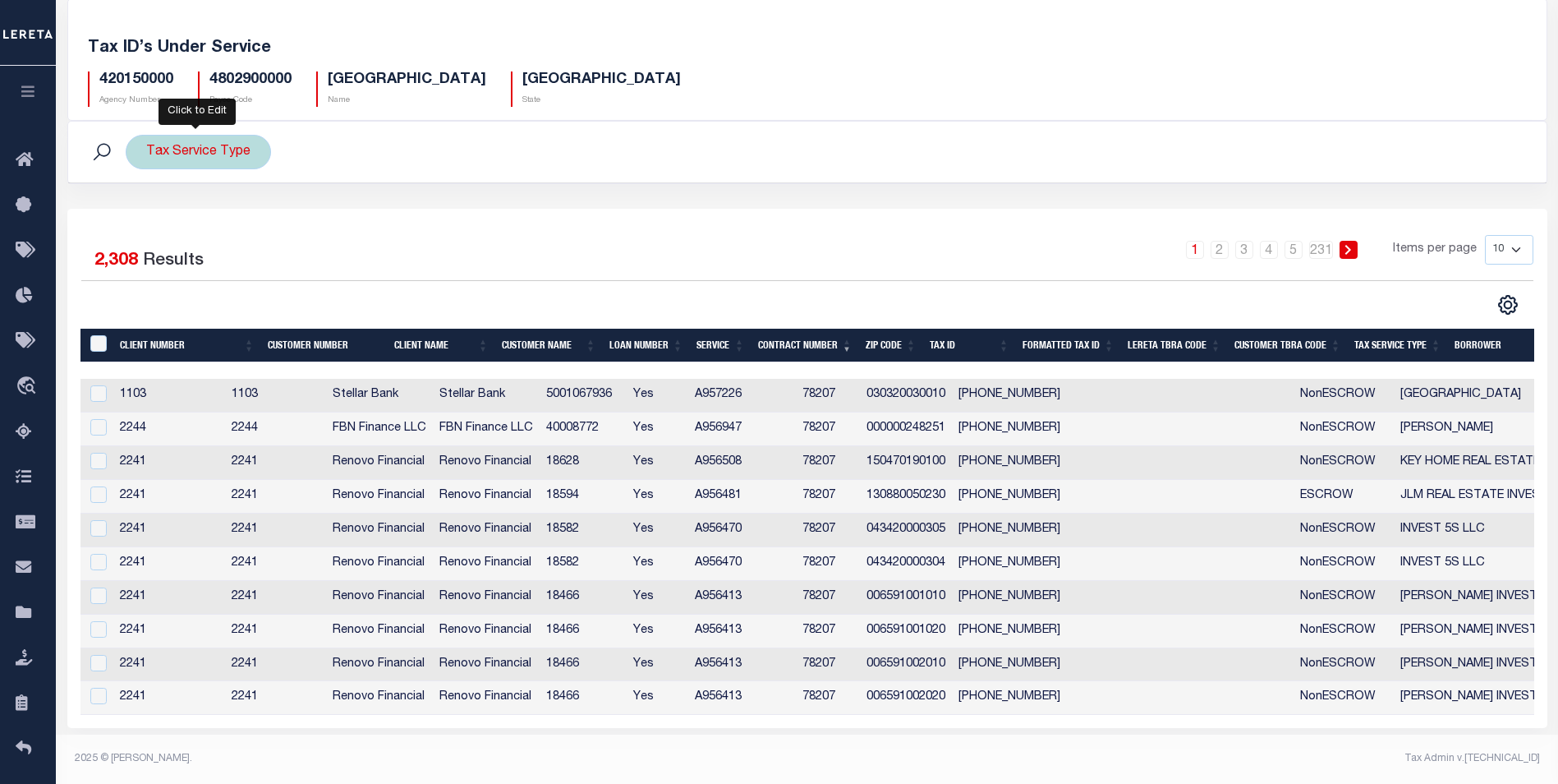
click at [295, 343] on th "Customer Number" at bounding box center [325, 345] width 127 height 34
click at [353, 340] on th "Customer Number" at bounding box center [325, 345] width 127 height 34
click at [1426, 339] on th "Tax Service Type" at bounding box center [1398, 345] width 100 height 34
